Goal: Task Accomplishment & Management: Complete application form

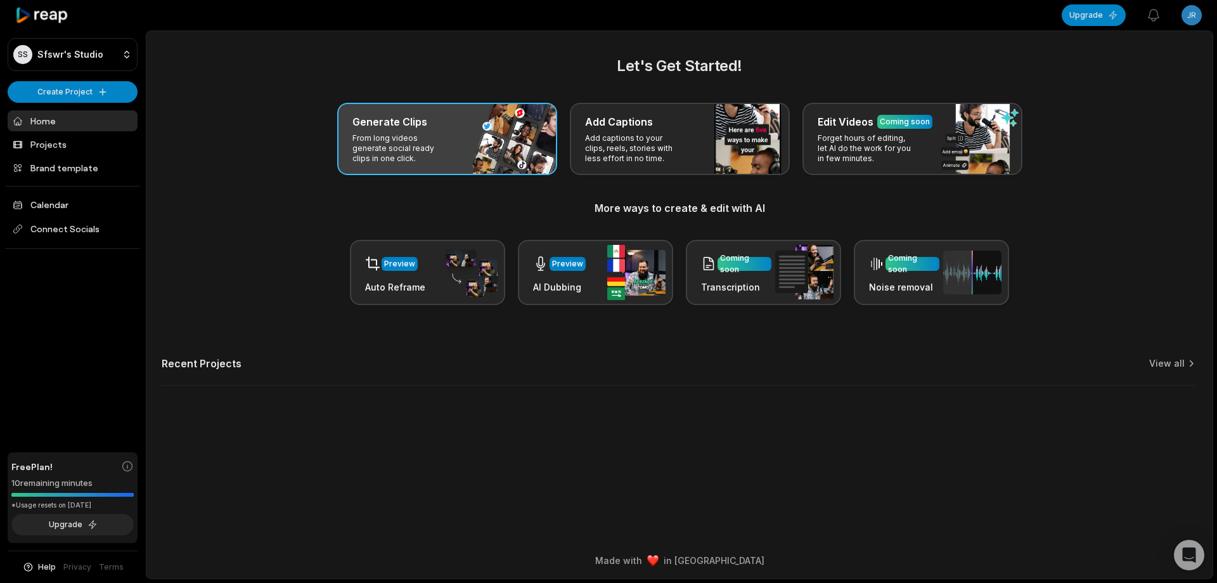
click at [495, 165] on div "Generate Clips From long videos generate social ready clips in one click." at bounding box center [447, 139] width 220 height 72
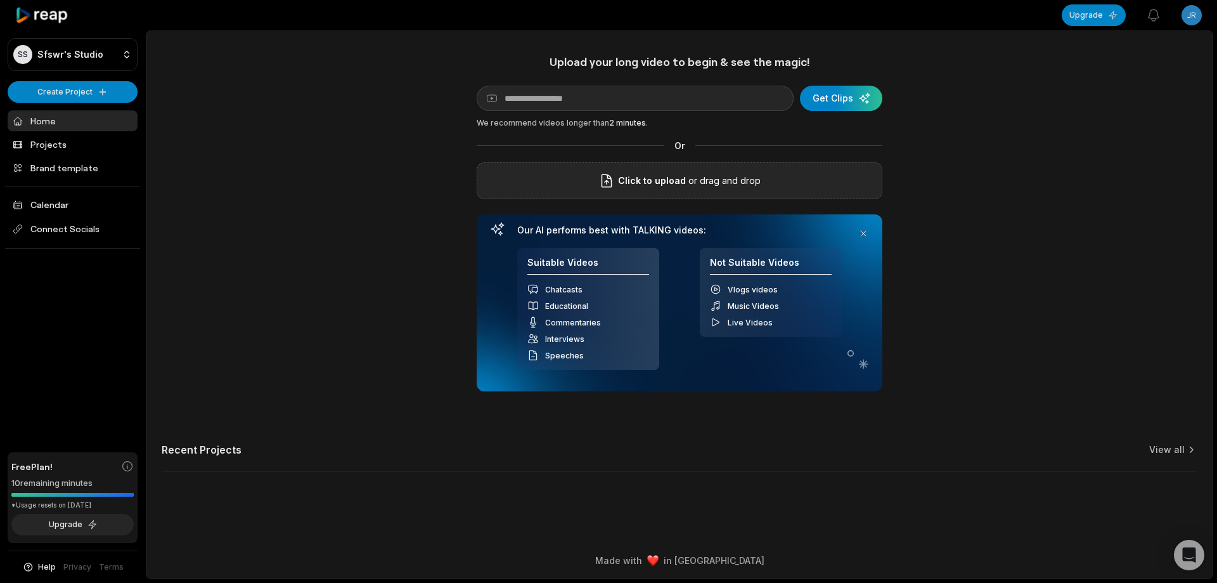
click at [656, 181] on span "Click to upload" at bounding box center [652, 180] width 68 height 15
click at [0, 0] on input "Click to upload" at bounding box center [0, 0] width 0 height 0
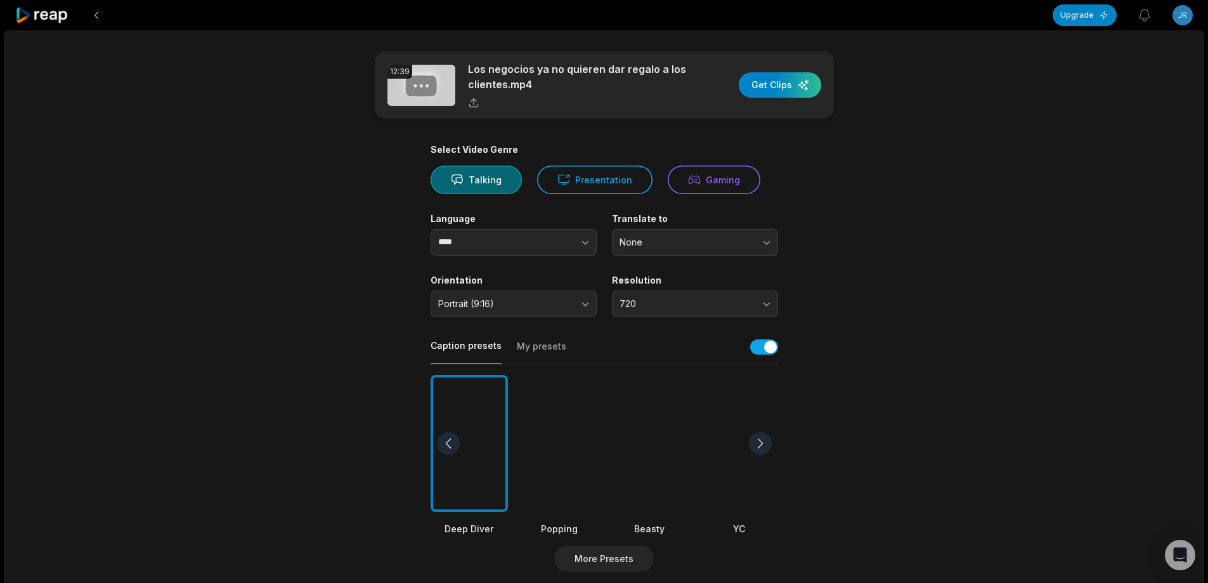
click at [654, 459] on div at bounding box center [649, 444] width 77 height 138
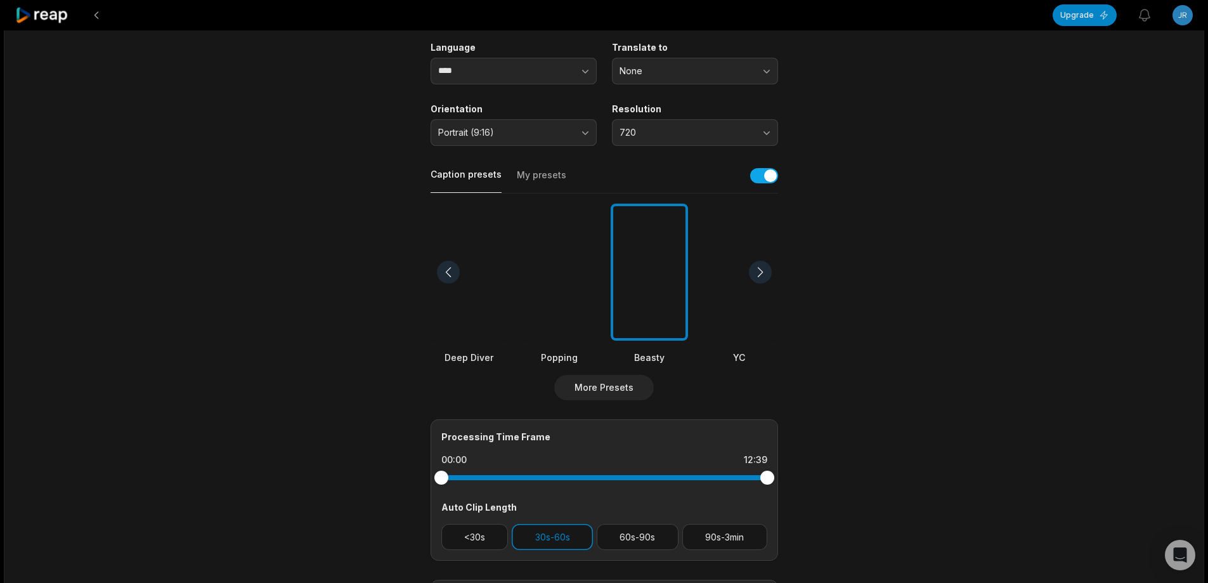
scroll to position [254, 0]
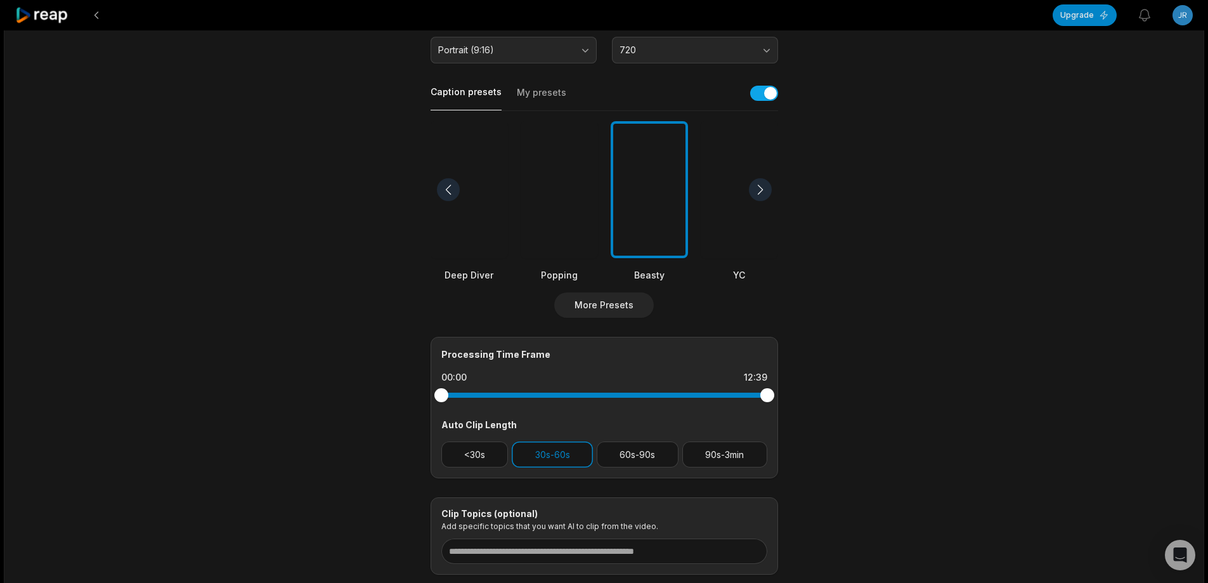
click at [735, 453] on button "90s-3min" at bounding box center [724, 454] width 85 height 26
click at [569, 463] on button "30s-60s" at bounding box center [552, 454] width 81 height 26
drag, startPoint x: 768, startPoint y: 396, endPoint x: 698, endPoint y: 394, distance: 70.4
click at [698, 394] on div at bounding box center [698, 395] width 14 height 14
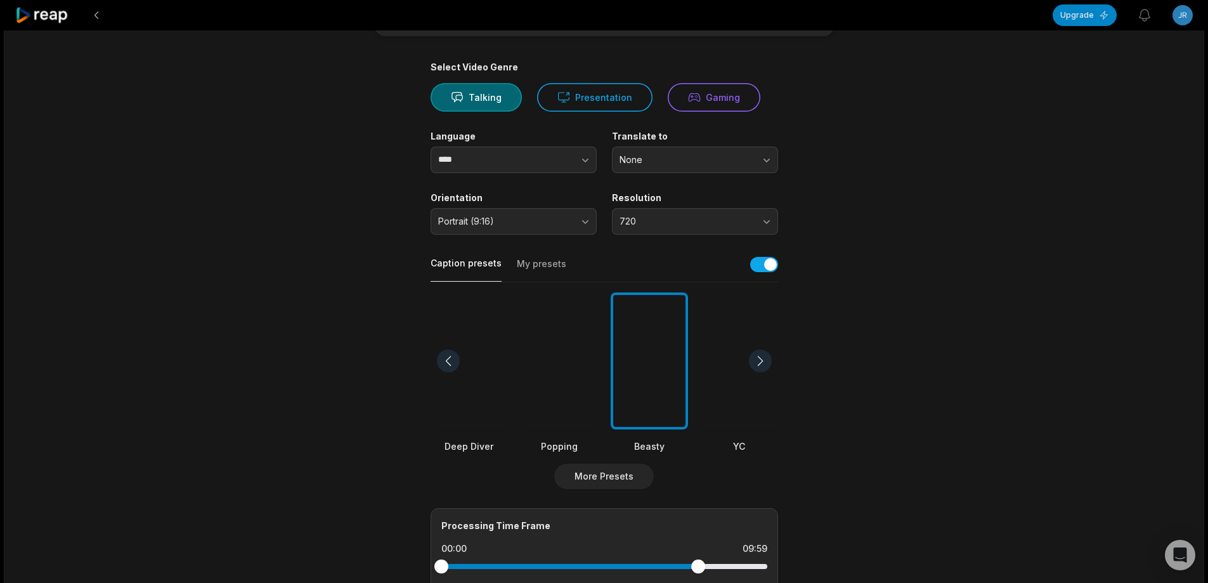
scroll to position [0, 0]
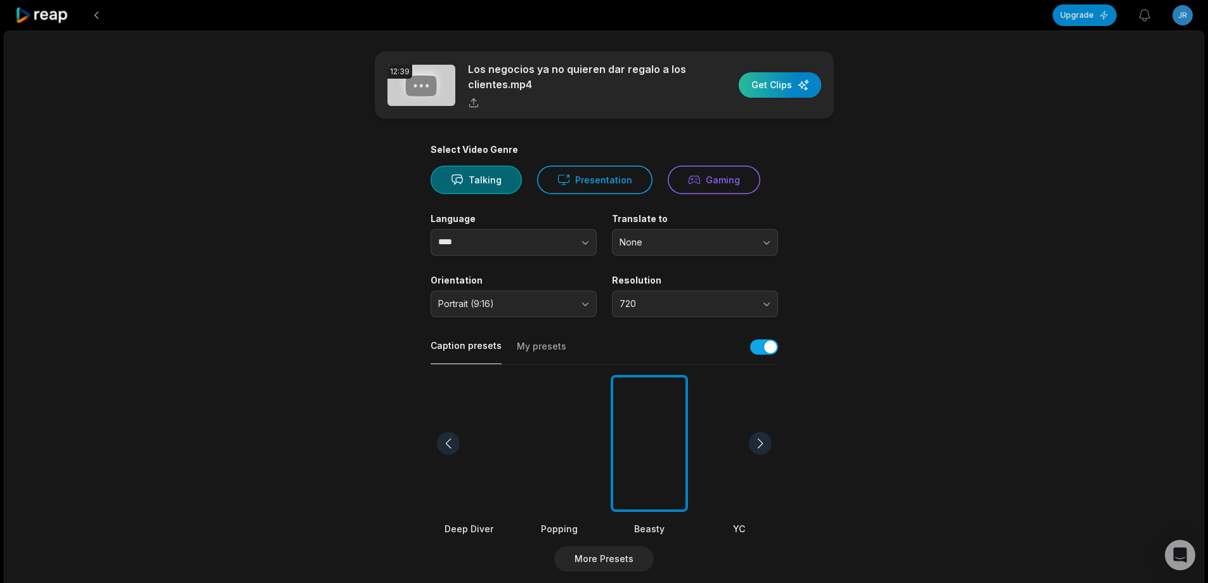
click at [802, 83] on div "button" at bounding box center [780, 84] width 82 height 25
click at [791, 86] on div "button" at bounding box center [780, 84] width 82 height 25
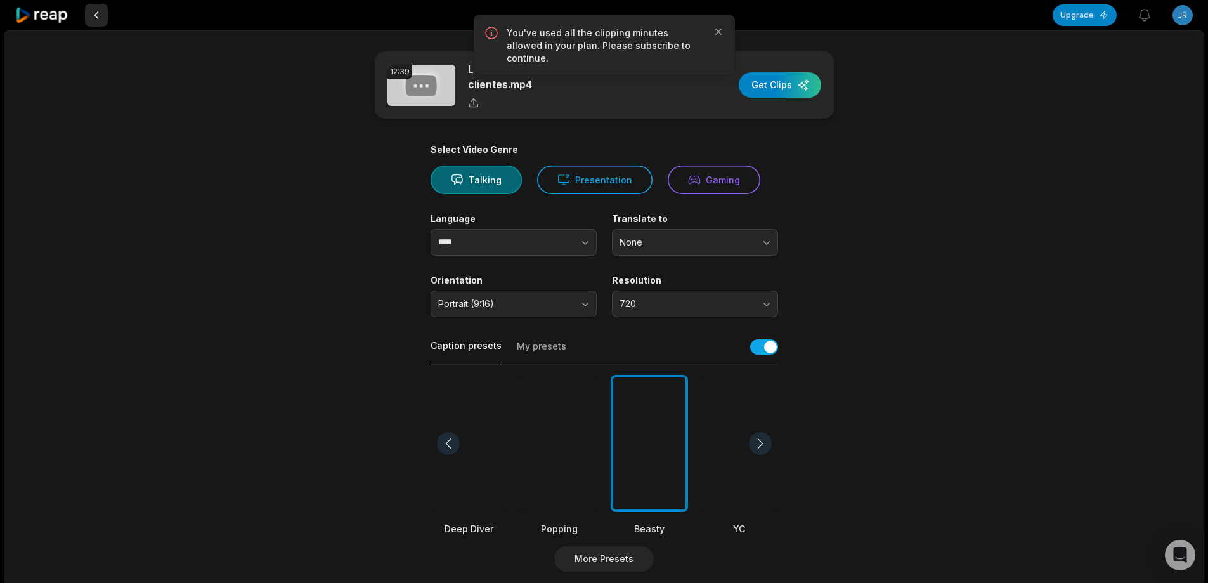
click at [95, 17] on button at bounding box center [96, 15] width 23 height 23
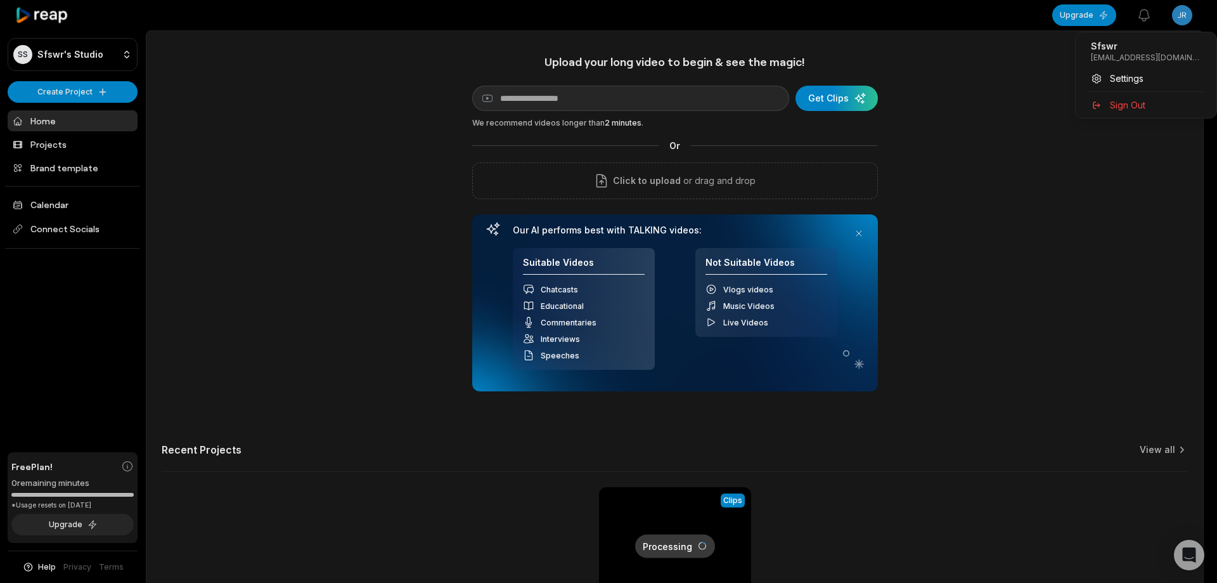
click at [1188, 14] on html "SS Sfswr's Studio Create Project Home Projects Brand template Calendar Connect …" at bounding box center [608, 291] width 1217 height 583
click at [1143, 108] on span "Sign Out" at bounding box center [1128, 104] width 36 height 13
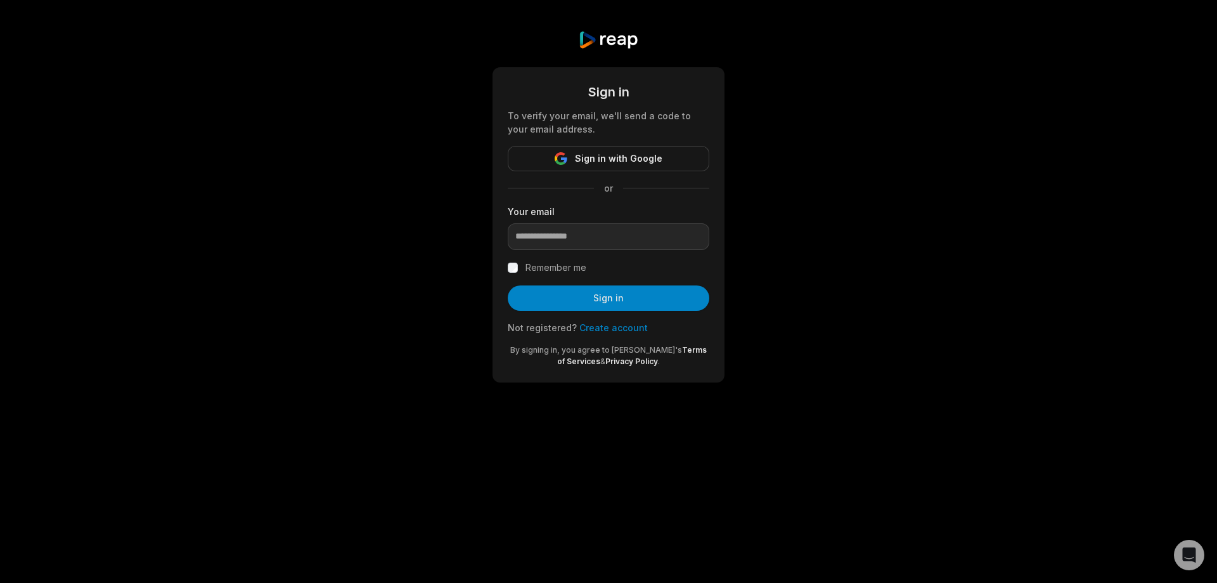
click at [616, 330] on link "Create account" at bounding box center [613, 327] width 68 height 11
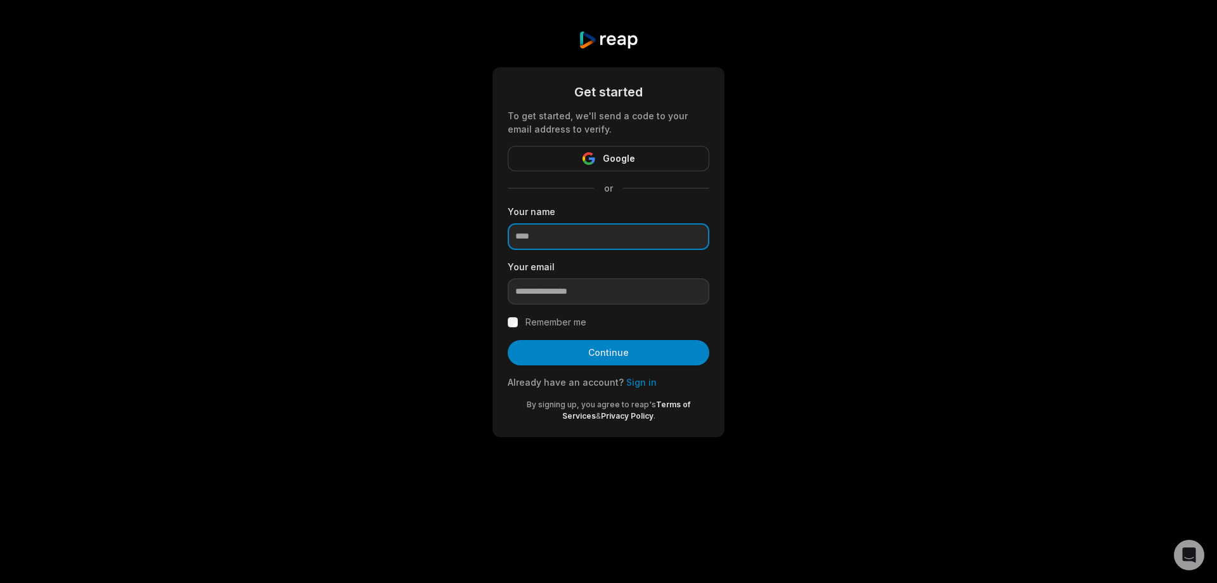
click at [573, 242] on input at bounding box center [609, 236] width 202 height 27
type input "*****"
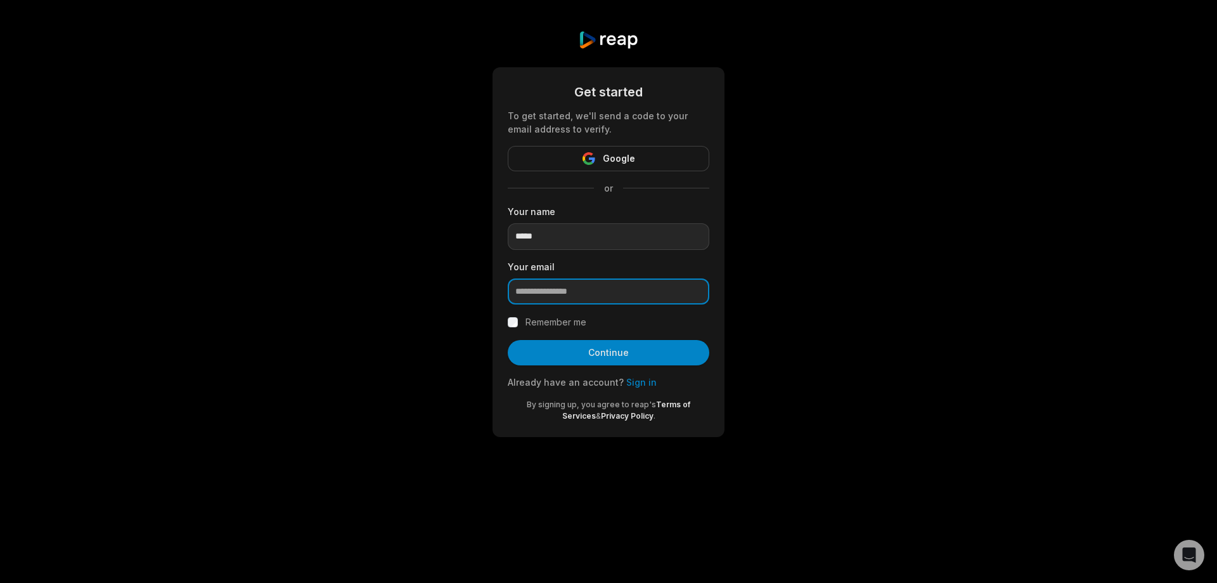
click at [575, 298] on input "email" at bounding box center [609, 291] width 202 height 27
paste input "**********"
type input "**********"
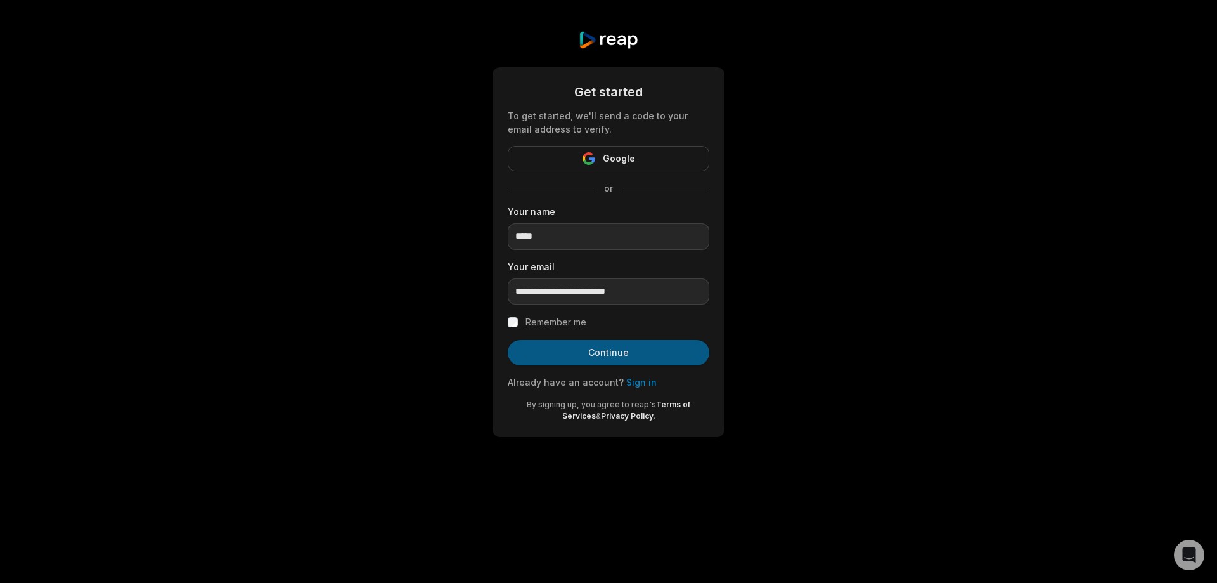
click at [614, 348] on button "Continue" at bounding box center [609, 352] width 202 height 25
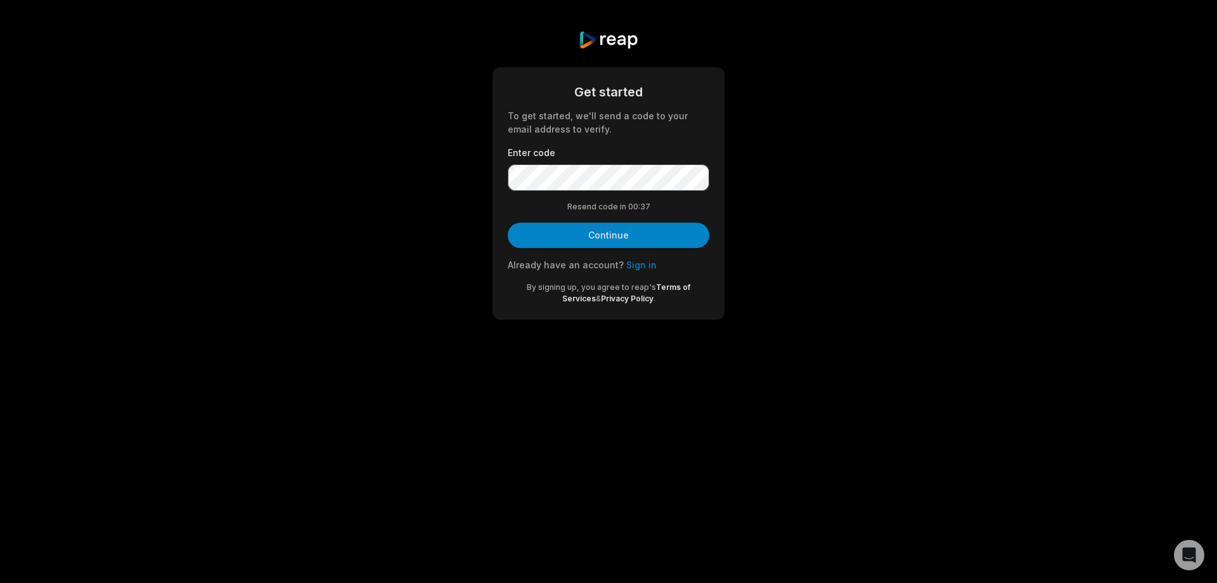
click at [604, 220] on form "Get started To get started, we'll send a code to your email address to verify. …" at bounding box center [609, 193] width 202 height 222
click at [604, 226] on button "Continue" at bounding box center [609, 235] width 202 height 25
